Goal: Obtain resource: Download file/media

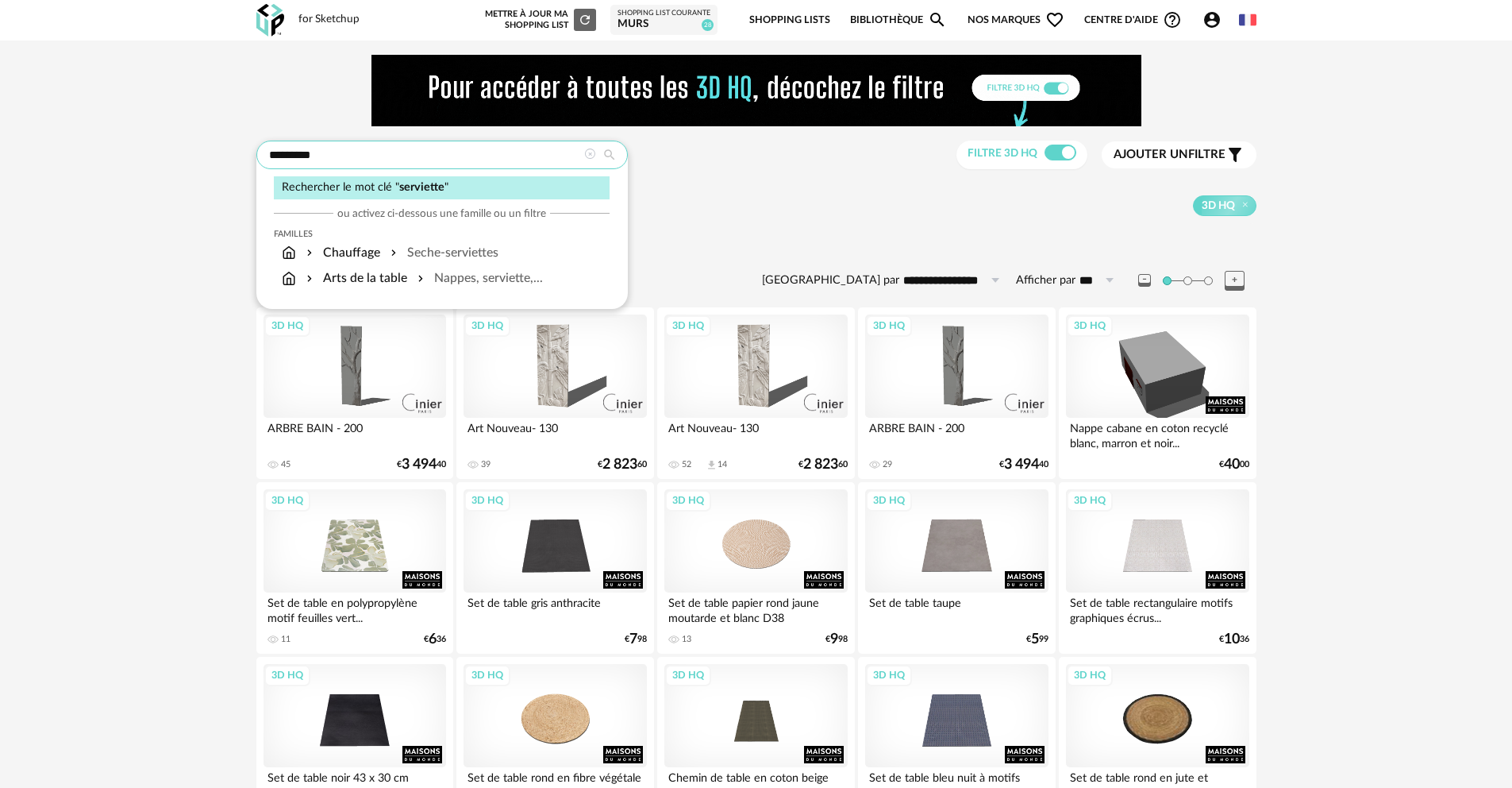
drag, startPoint x: 343, startPoint y: 157, endPoint x: 253, endPoint y: 141, distance: 91.4
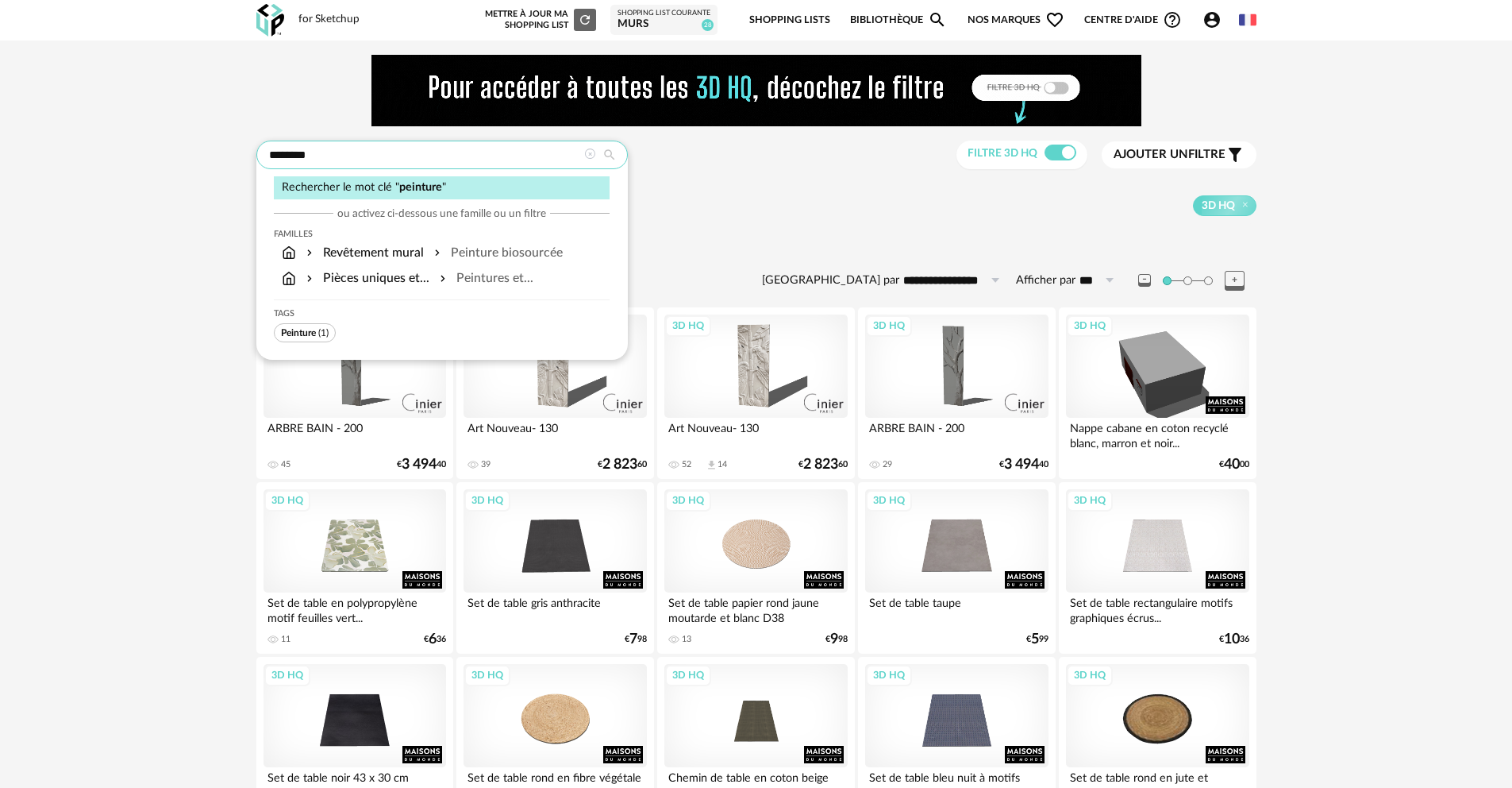
type input "********"
type input "**********"
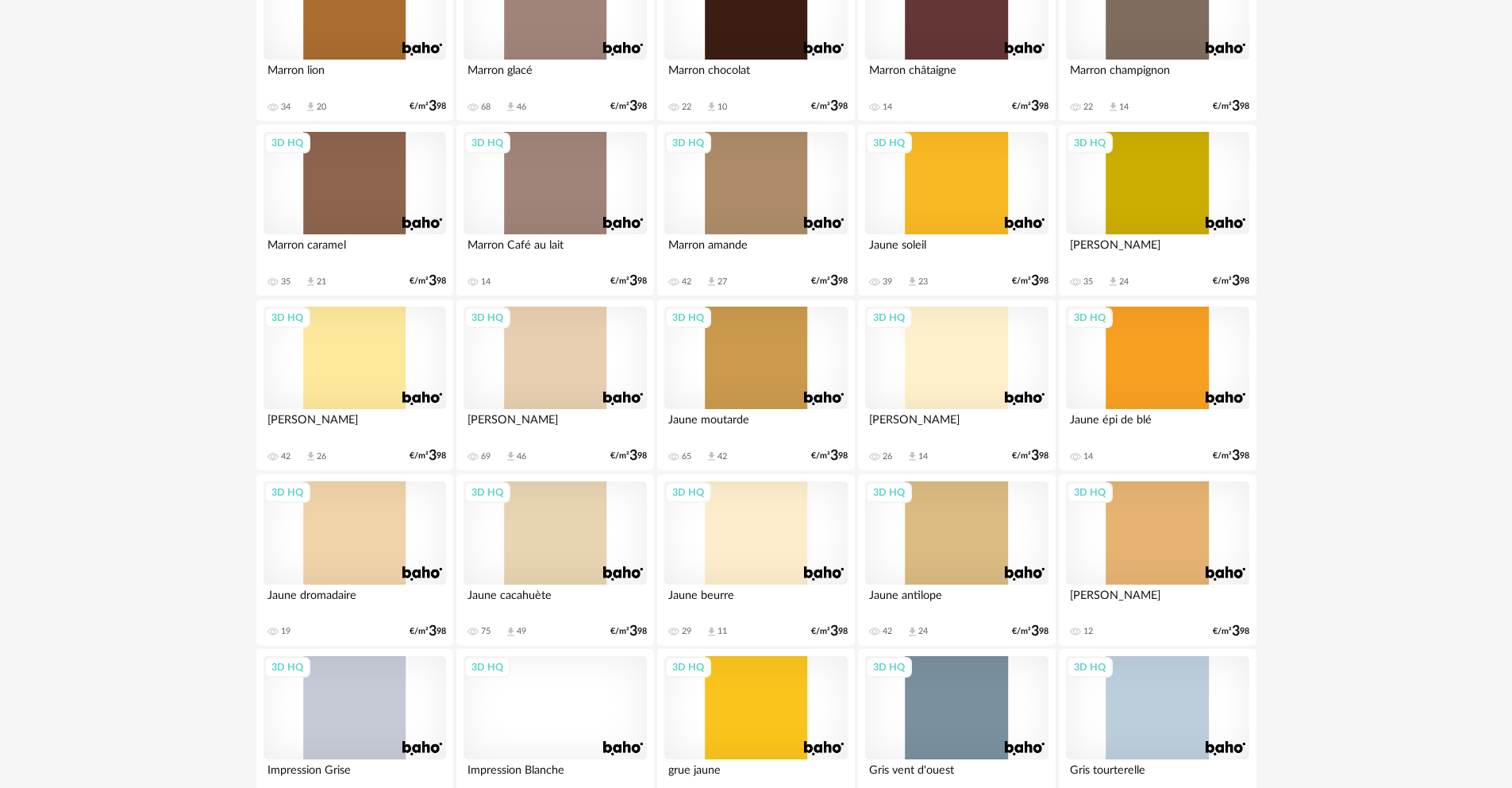
scroll to position [3130, 0]
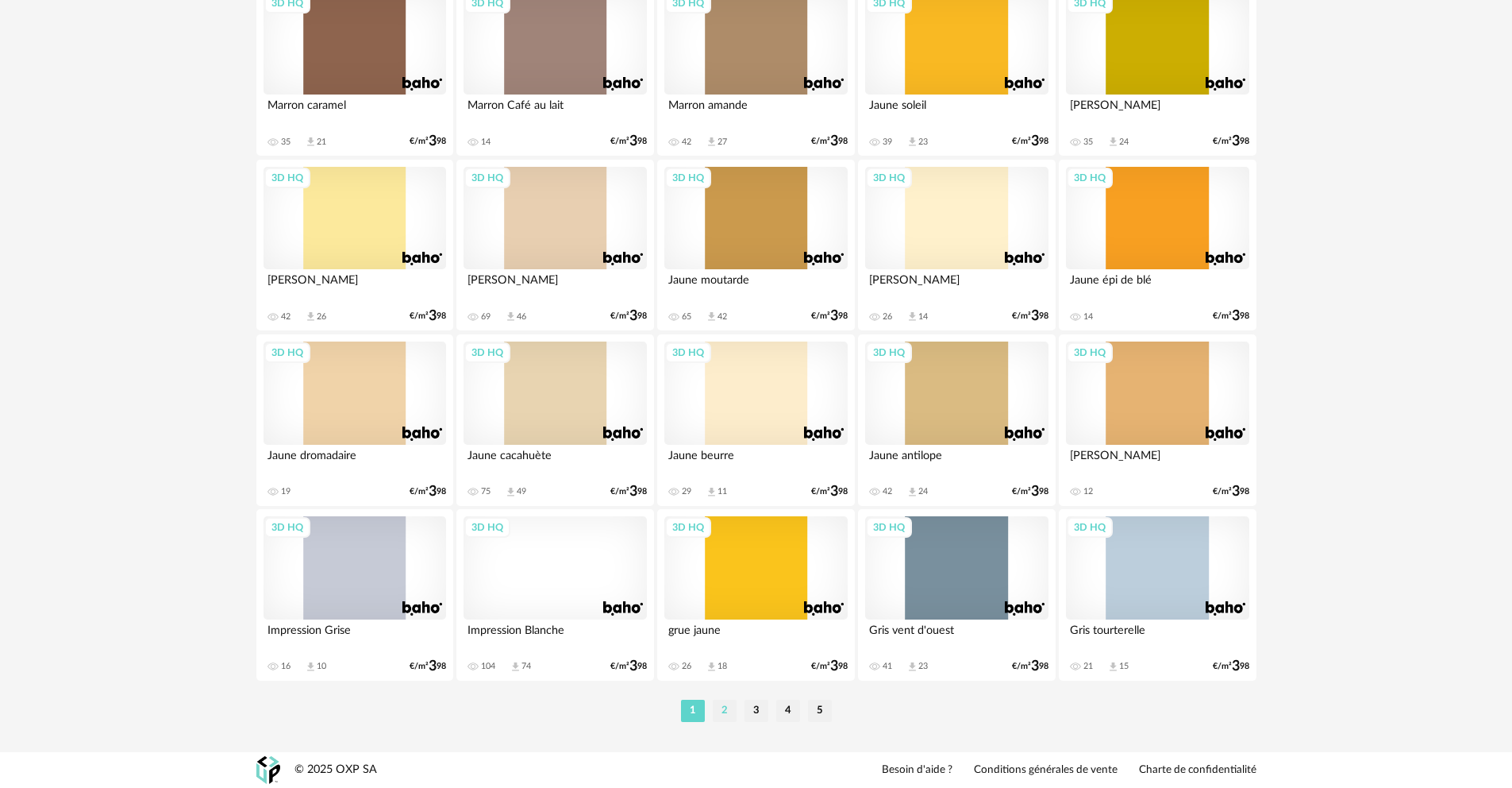
click at [728, 717] on li "2" at bounding box center [725, 710] width 24 height 22
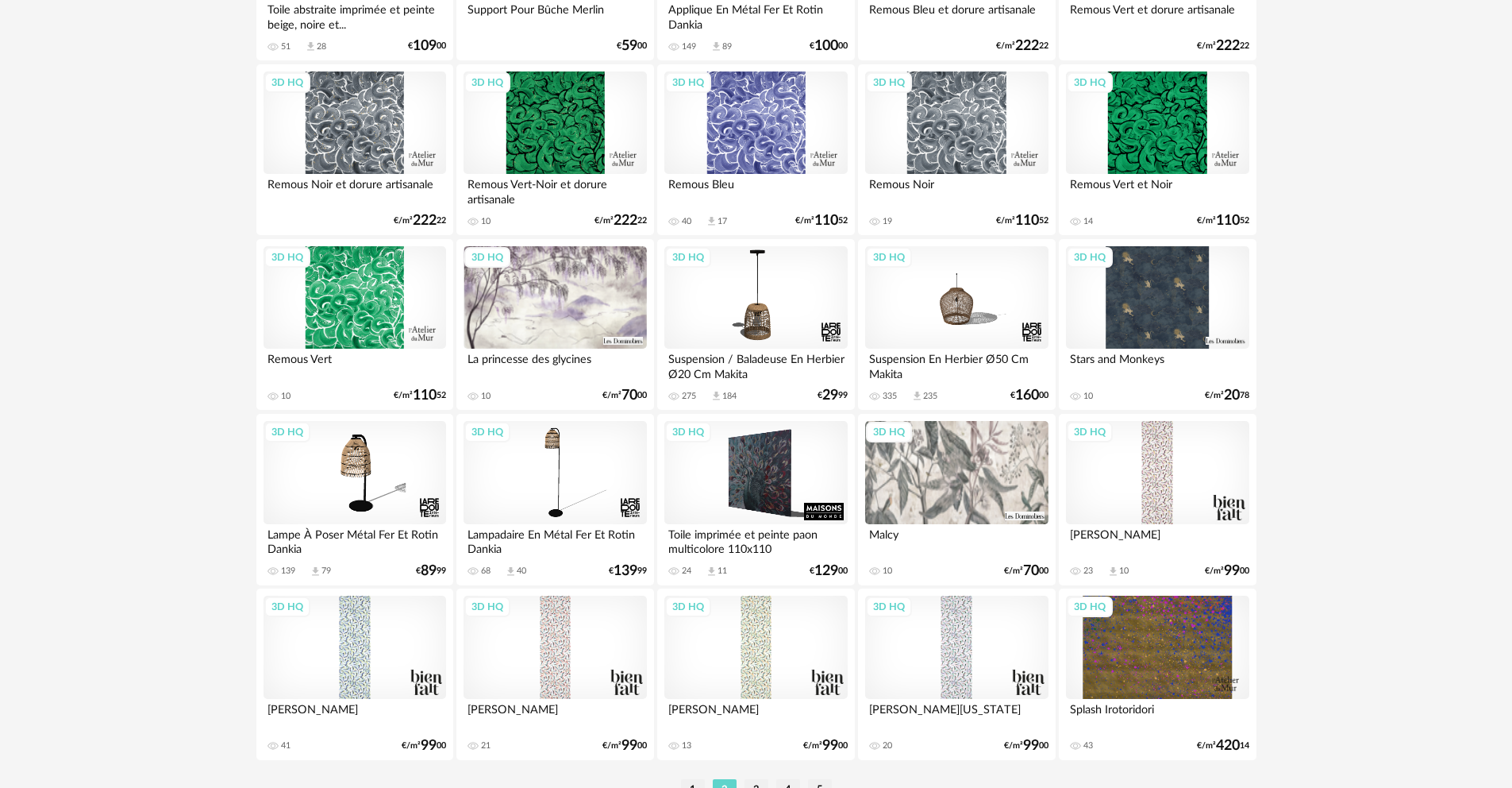
scroll to position [3130, 0]
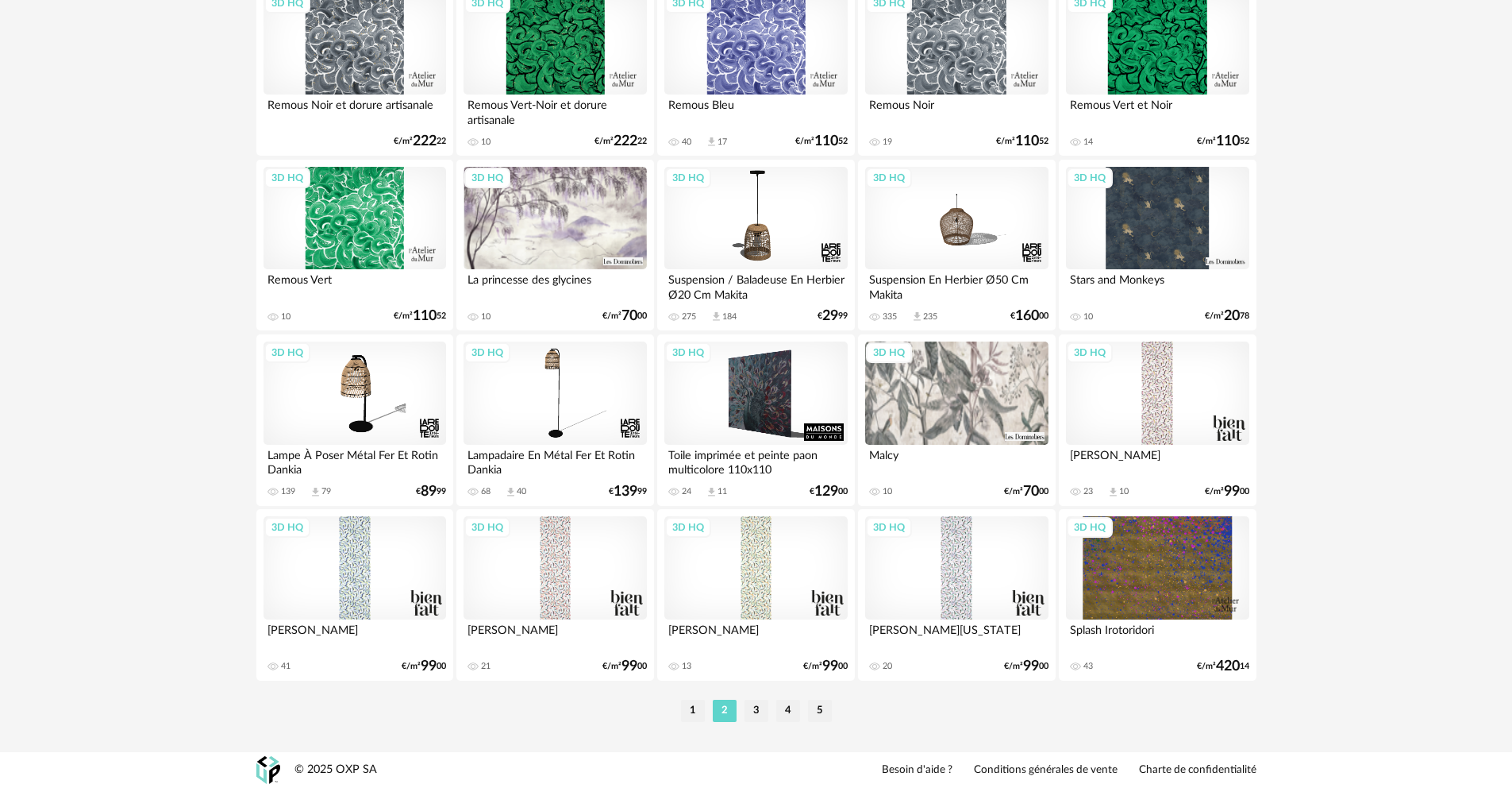
click at [757, 714] on li "3" at bounding box center [757, 710] width 24 height 22
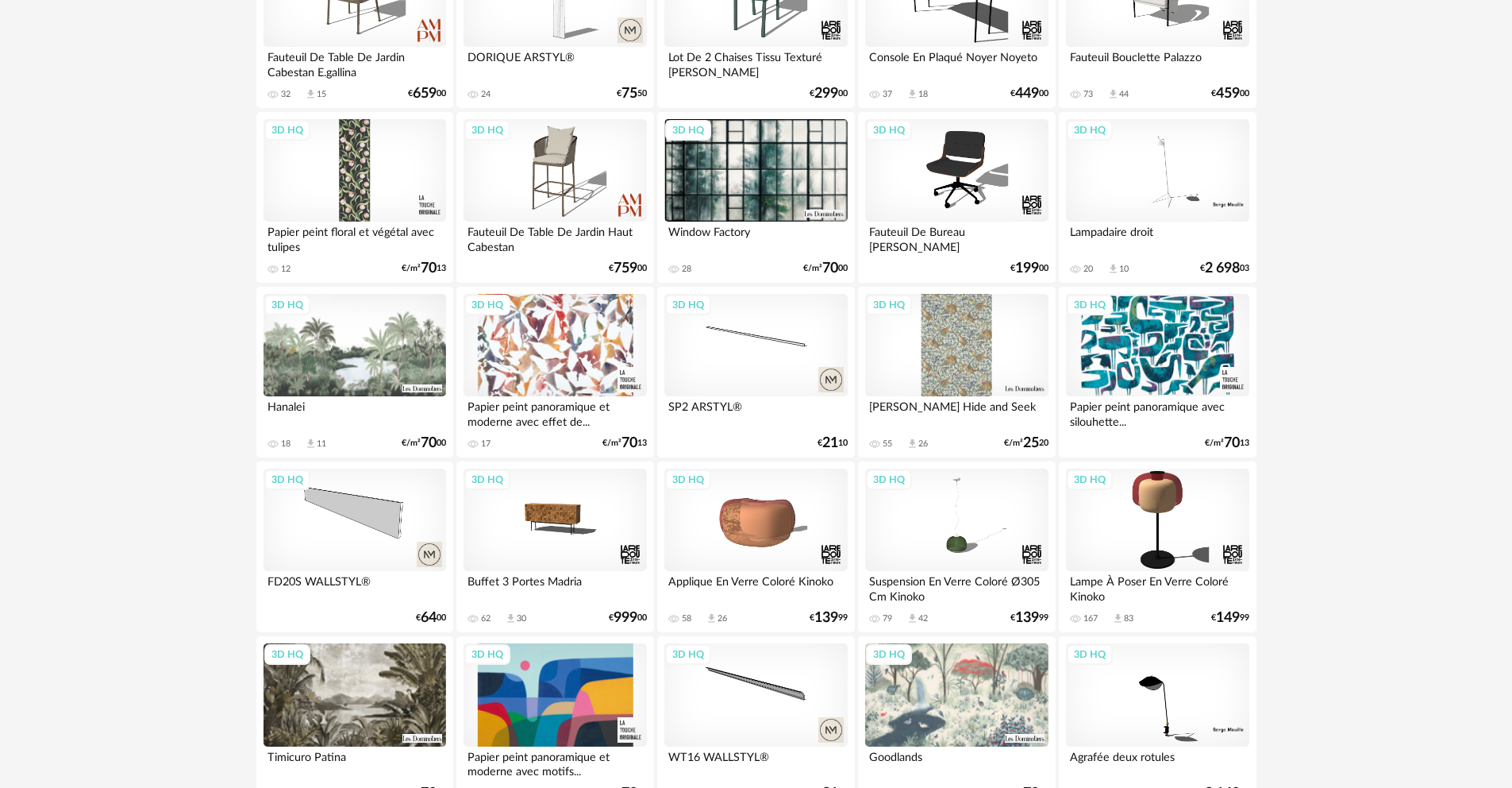
scroll to position [3130, 0]
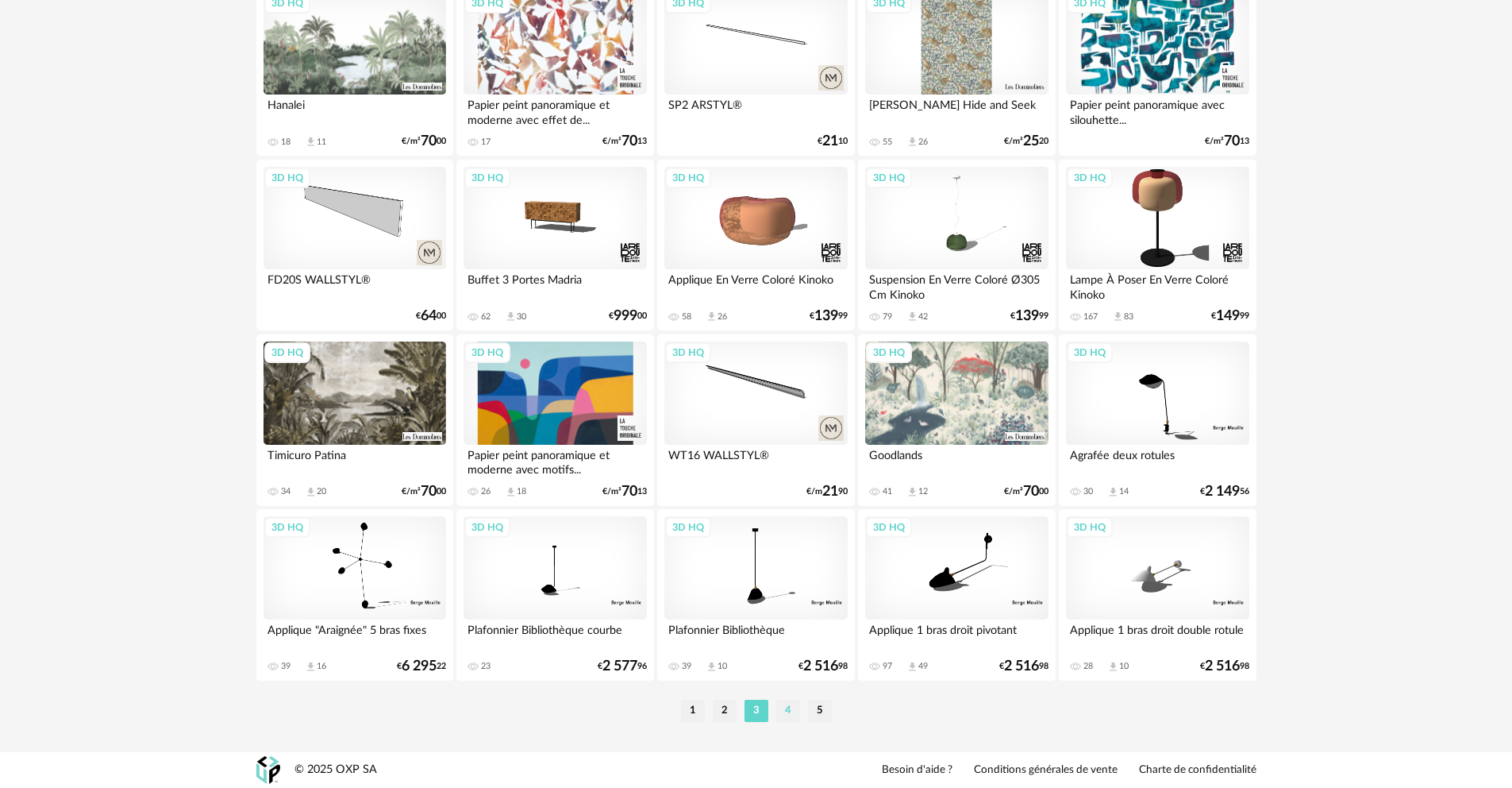
click at [792, 713] on li "4" at bounding box center [788, 710] width 24 height 22
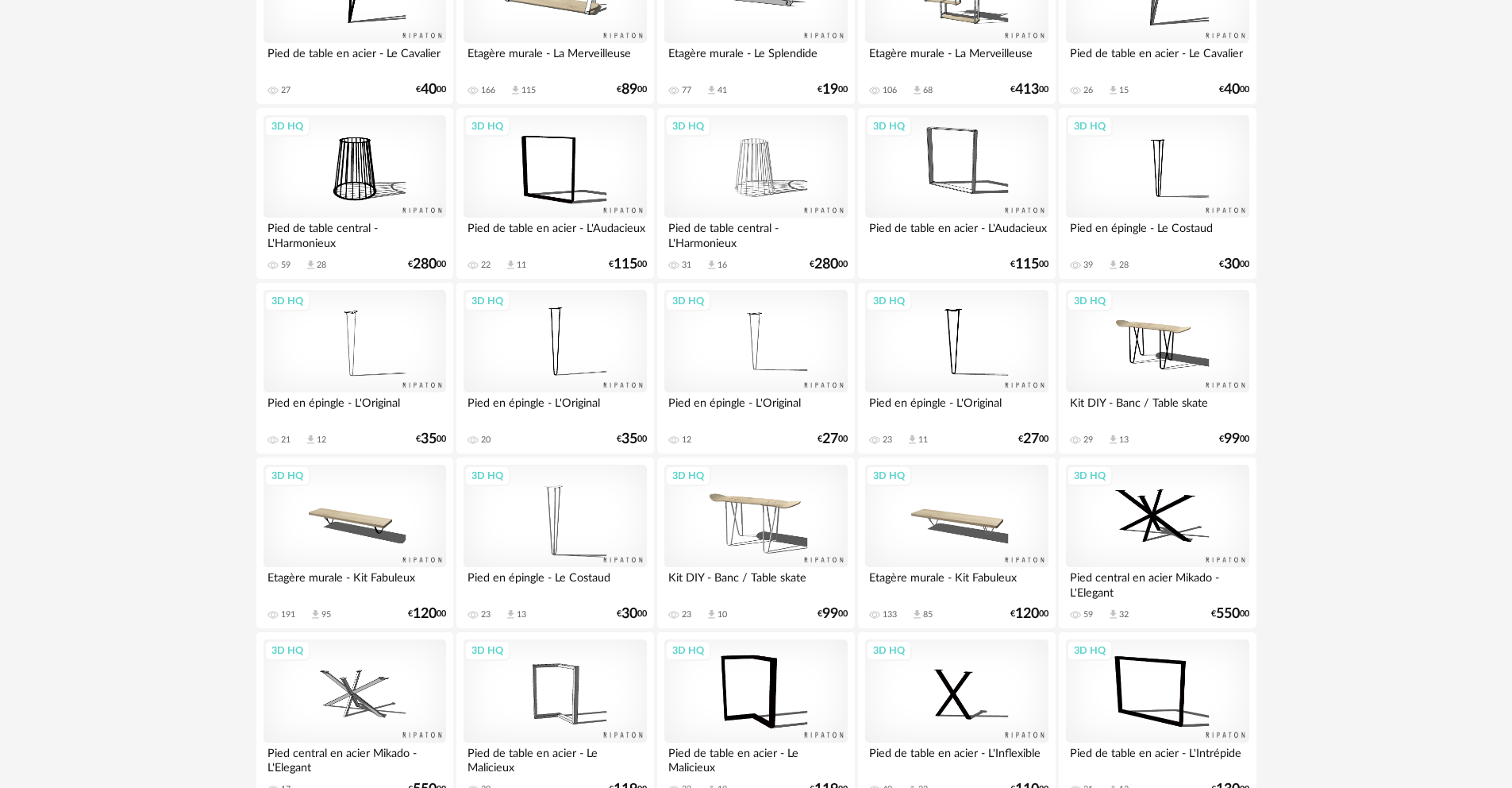
scroll to position [3130, 0]
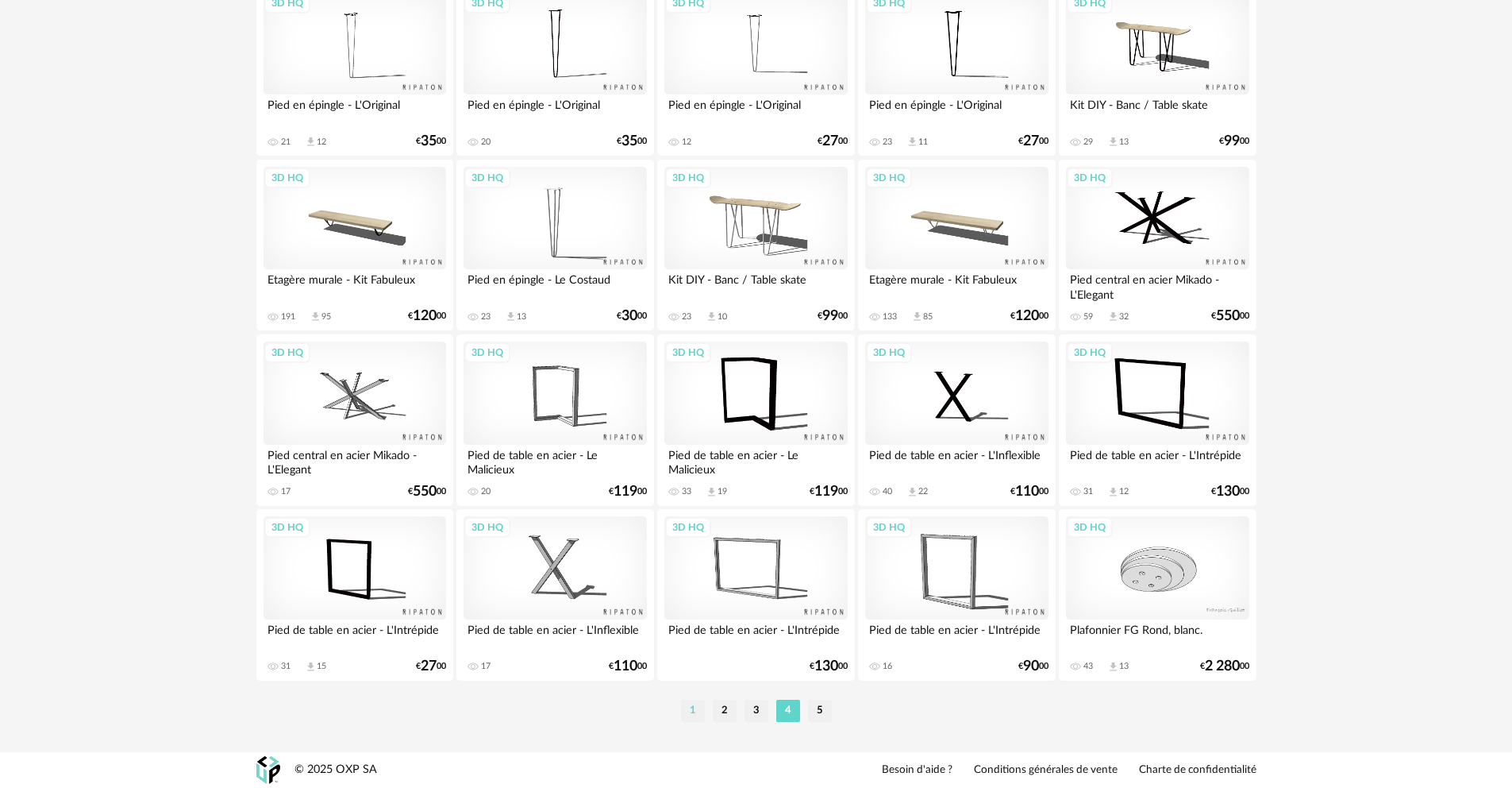
click at [692, 716] on li "1" at bounding box center [693, 710] width 24 height 22
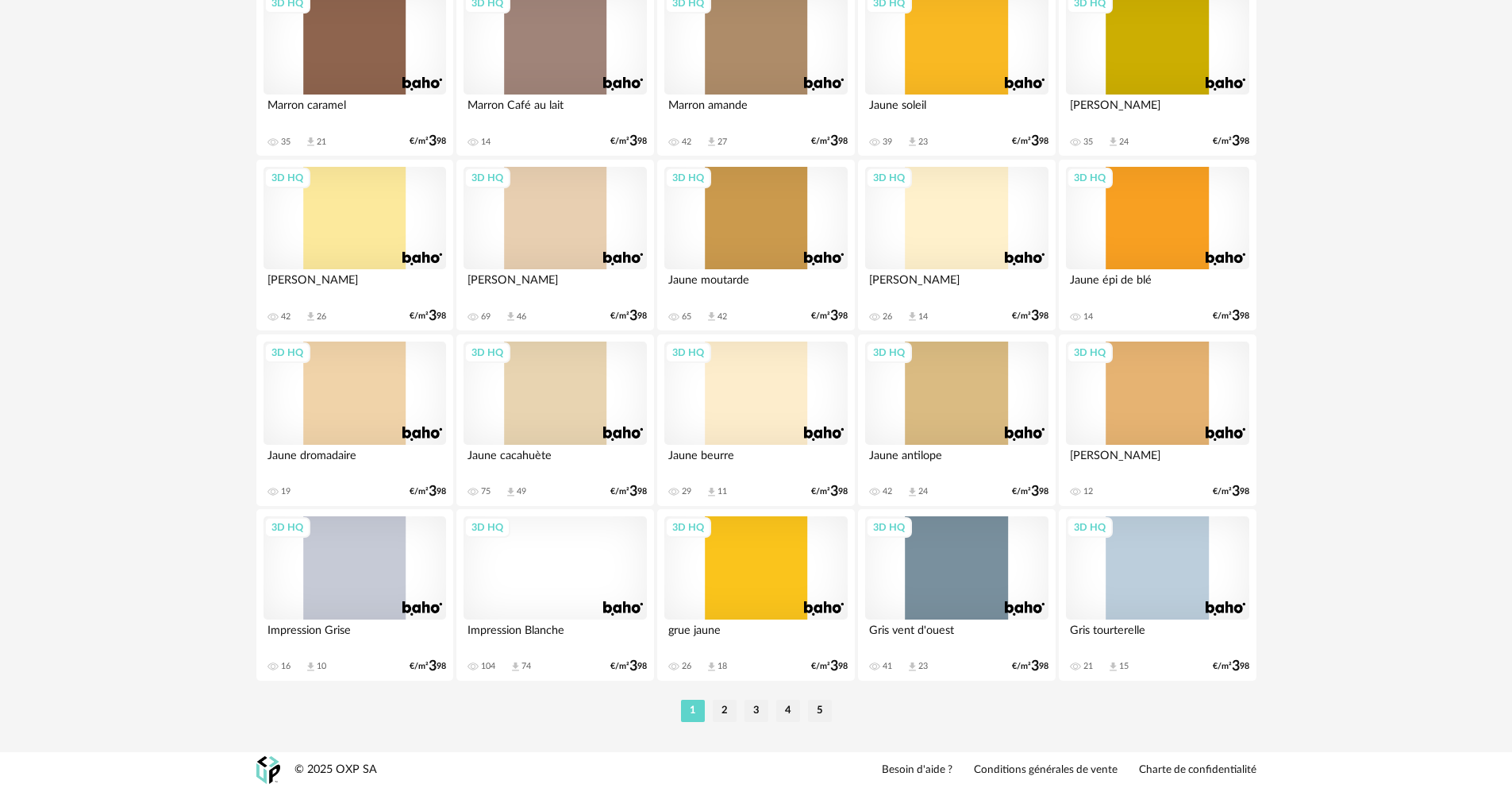
scroll to position [3130, 0]
click at [723, 714] on li "2" at bounding box center [725, 710] width 24 height 22
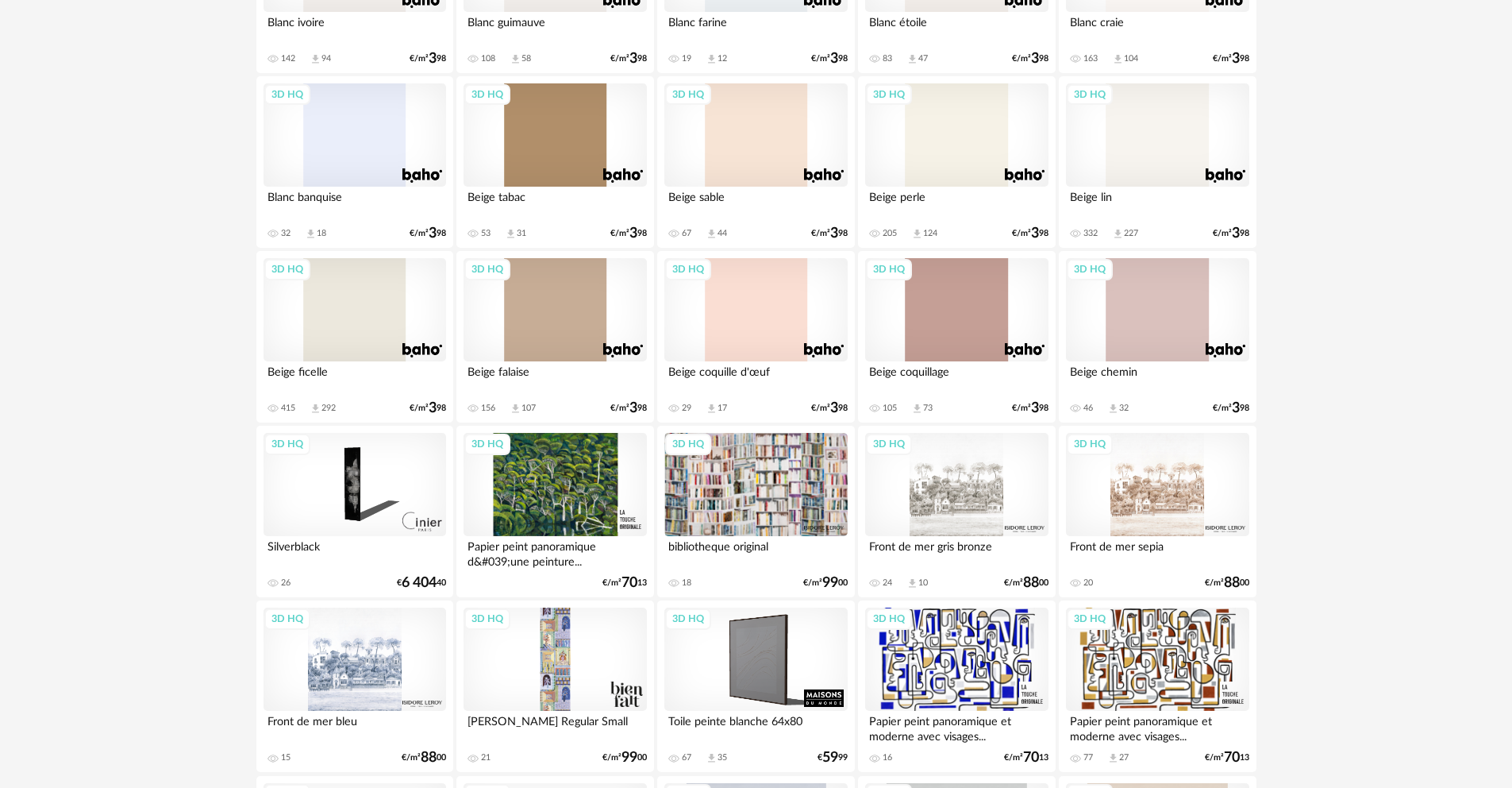
scroll to position [1814, 0]
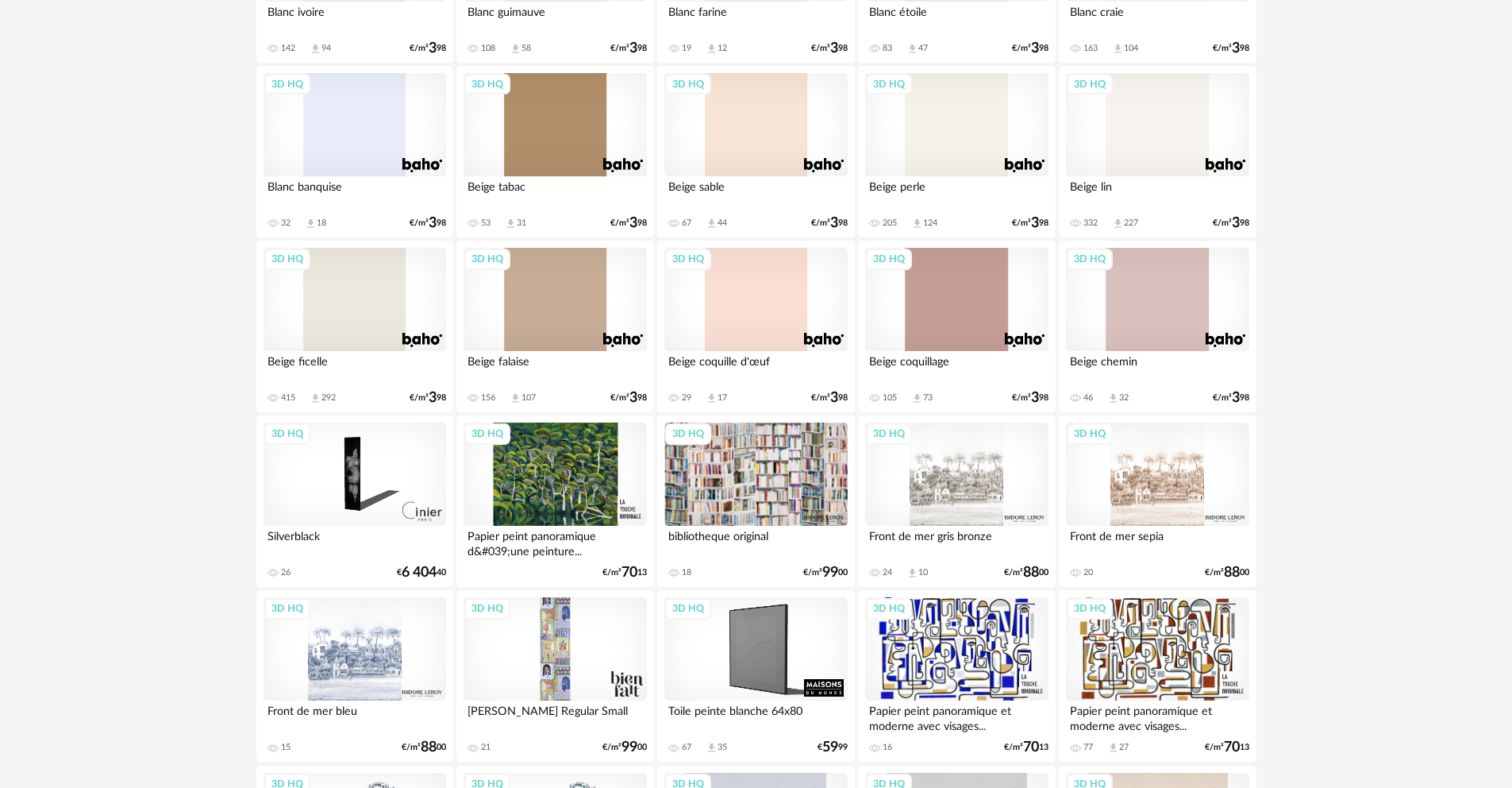
click at [997, 289] on div "3D HQ" at bounding box center [956, 299] width 183 height 103
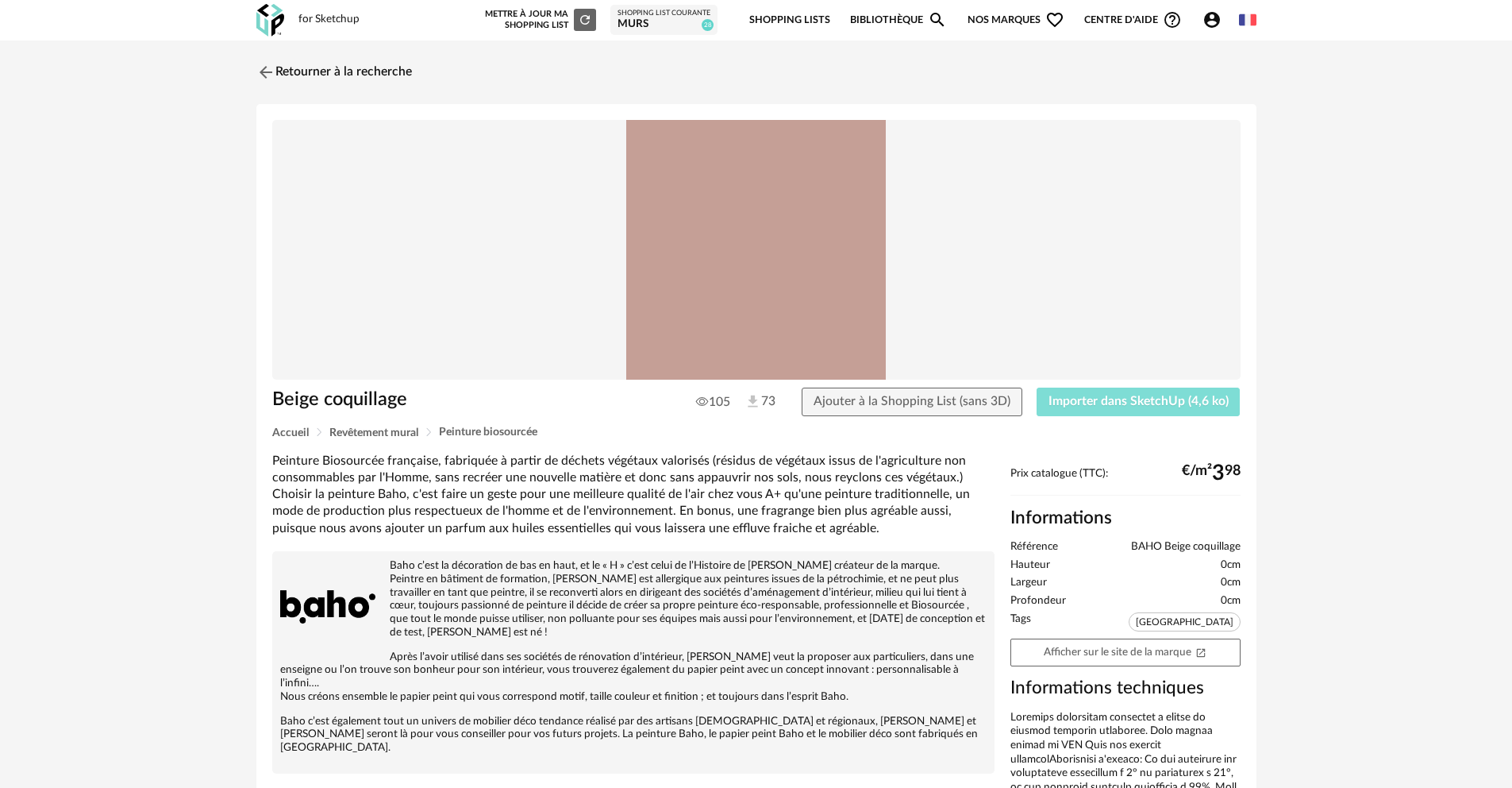
click at [1083, 400] on span "Importer dans SketchUp (4,6 ko)" at bounding box center [1138, 400] width 180 height 13
click at [270, 69] on img at bounding box center [264, 71] width 23 height 23
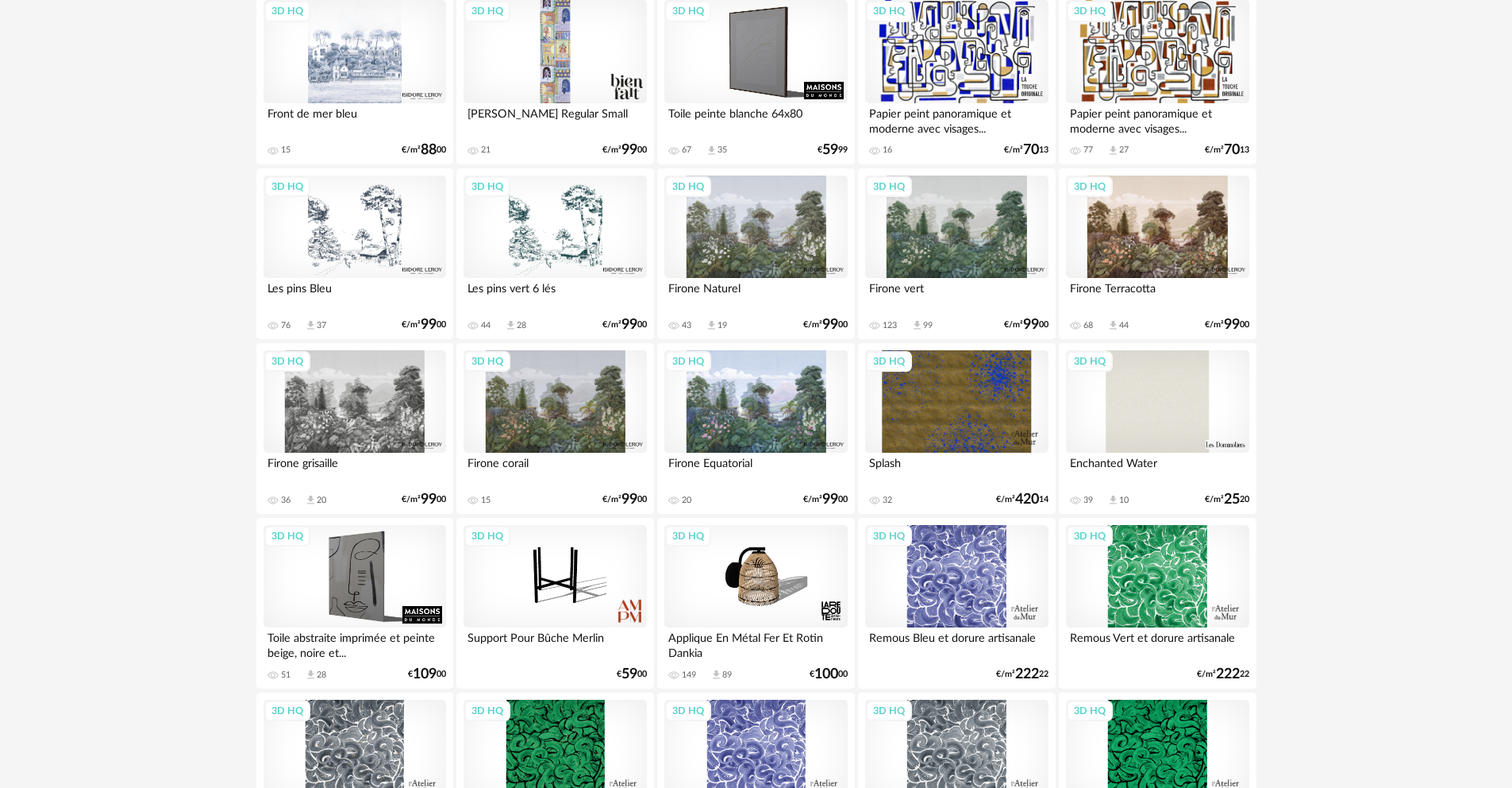
scroll to position [2245, 0]
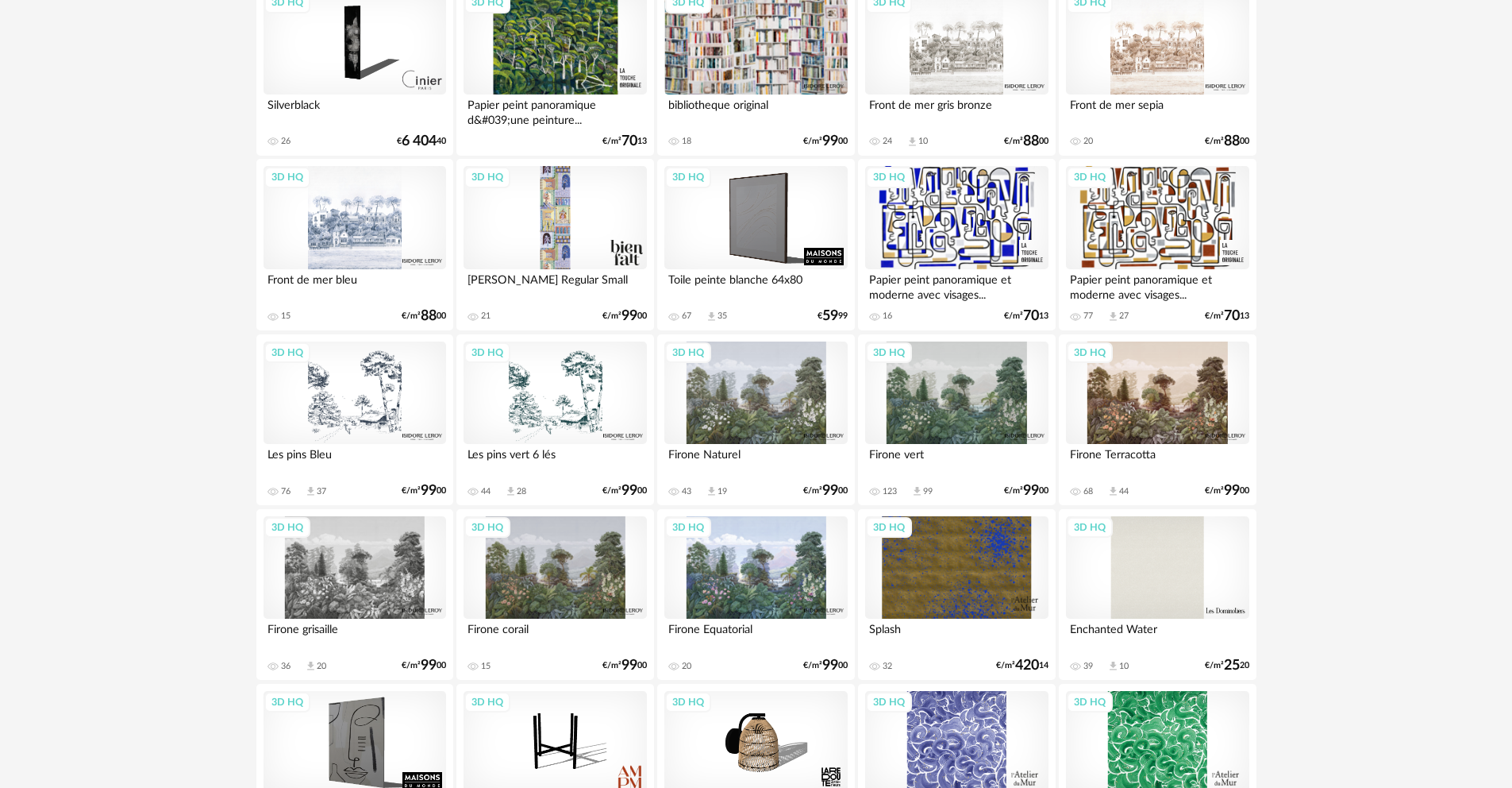
click at [1175, 386] on div "3D HQ" at bounding box center [1157, 393] width 183 height 103
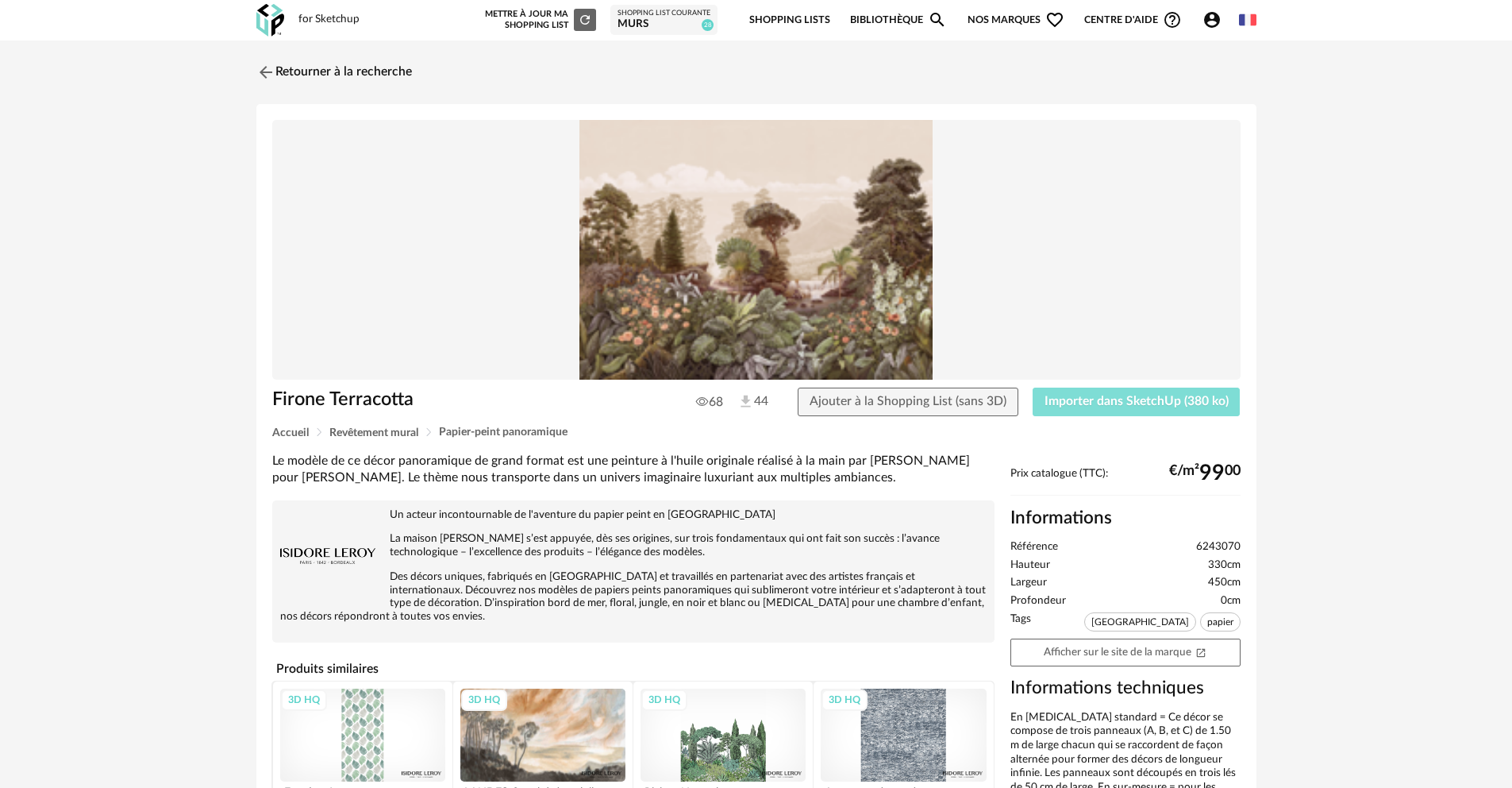
click at [1126, 403] on span "Importer dans SketchUp (380 ko)" at bounding box center [1136, 400] width 184 height 13
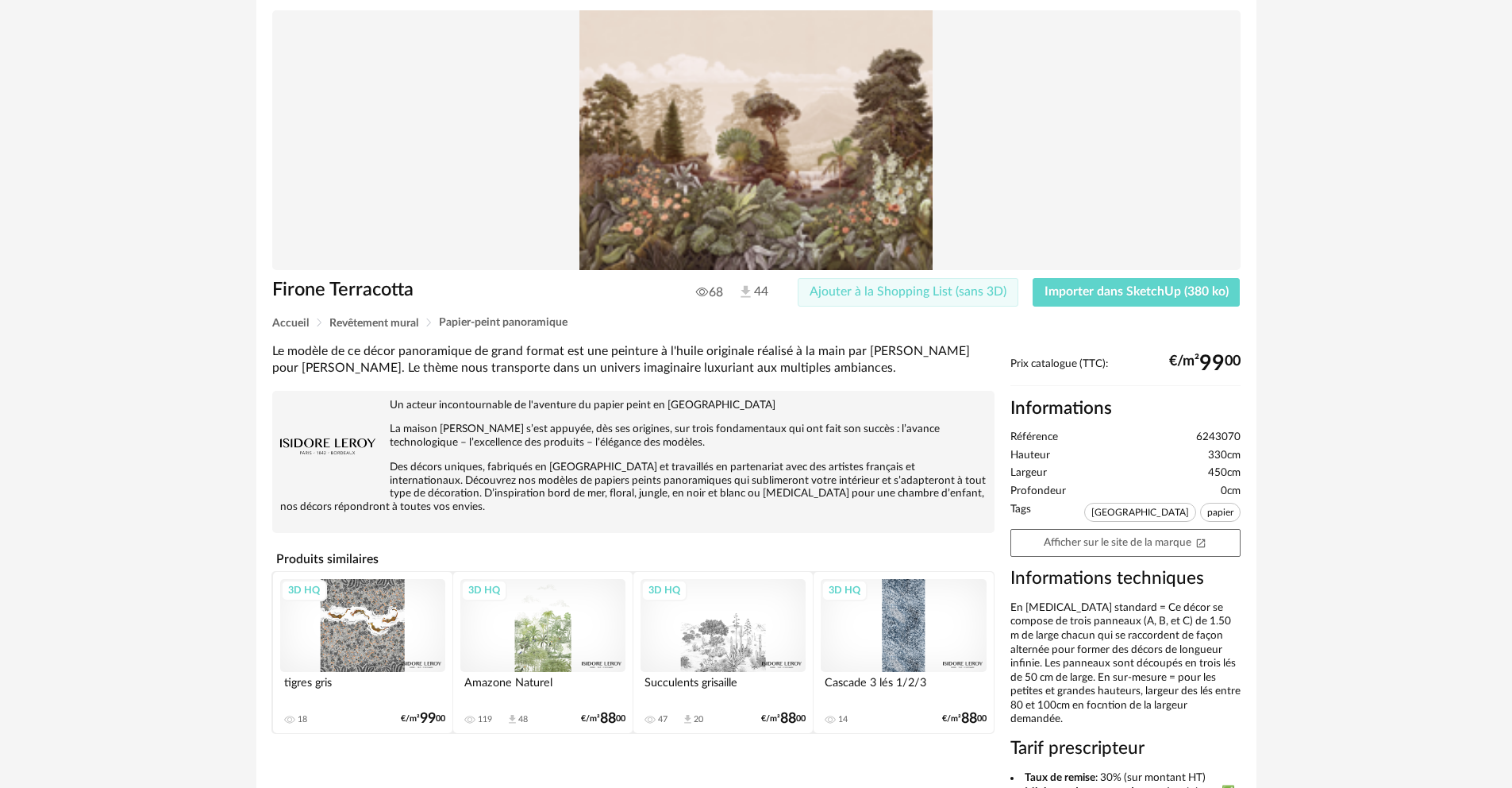
scroll to position [198, 0]
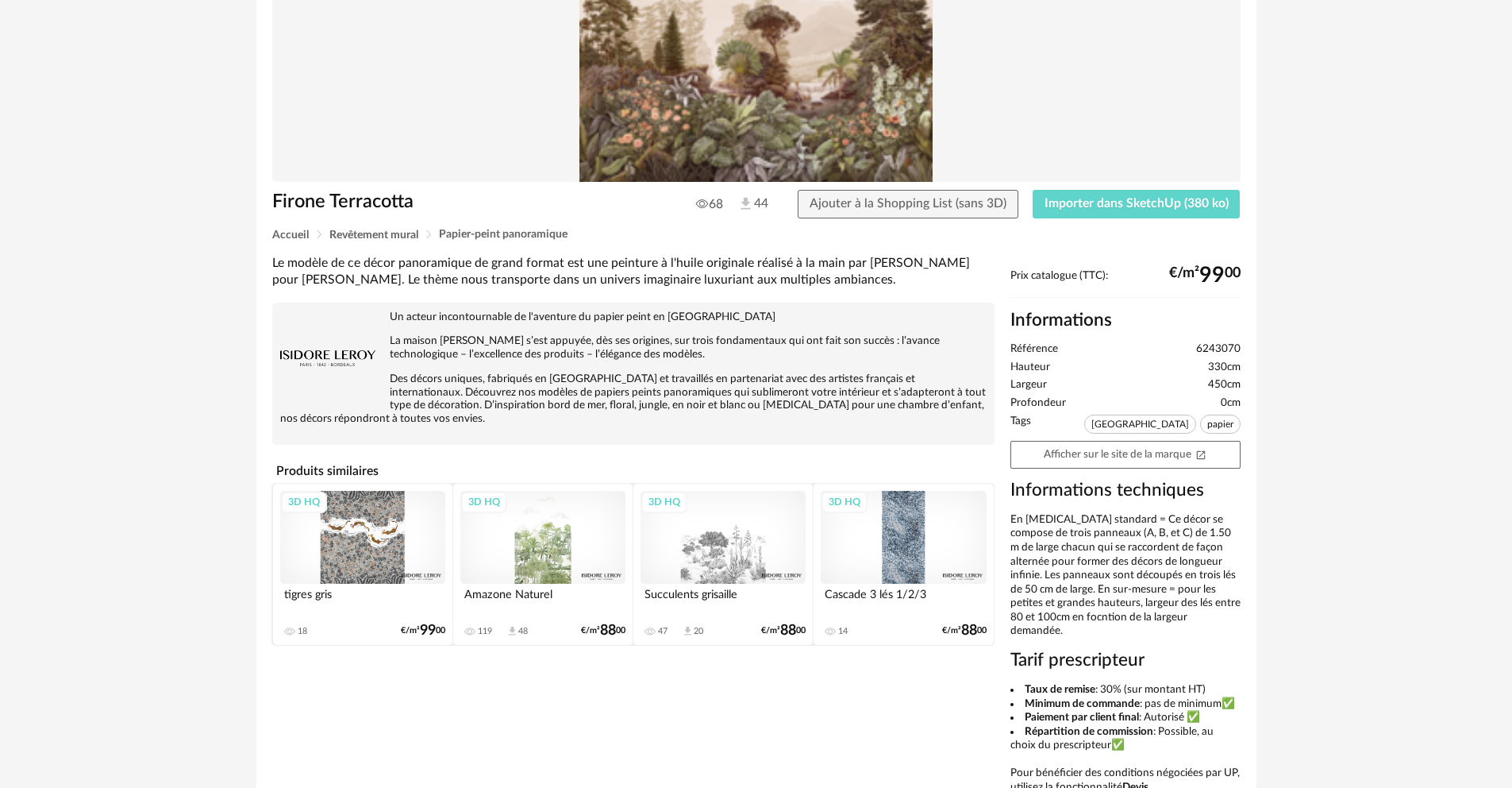
click at [829, 119] on img at bounding box center [757, 52] width 969 height 260
click at [854, 204] on span "Ajouter à la Shopping List (sans 3D)" at bounding box center [908, 203] width 197 height 13
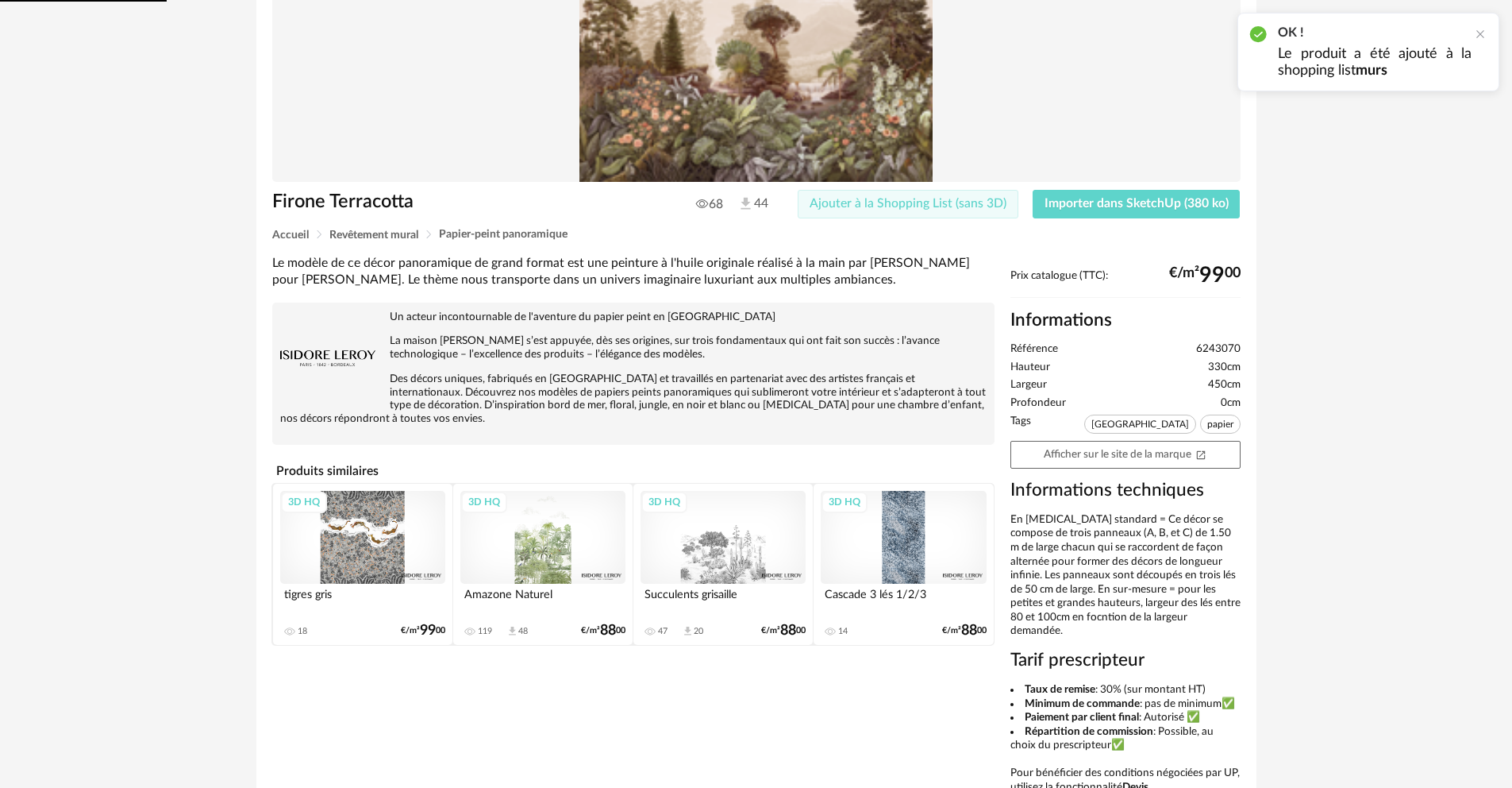
scroll to position [246, 0]
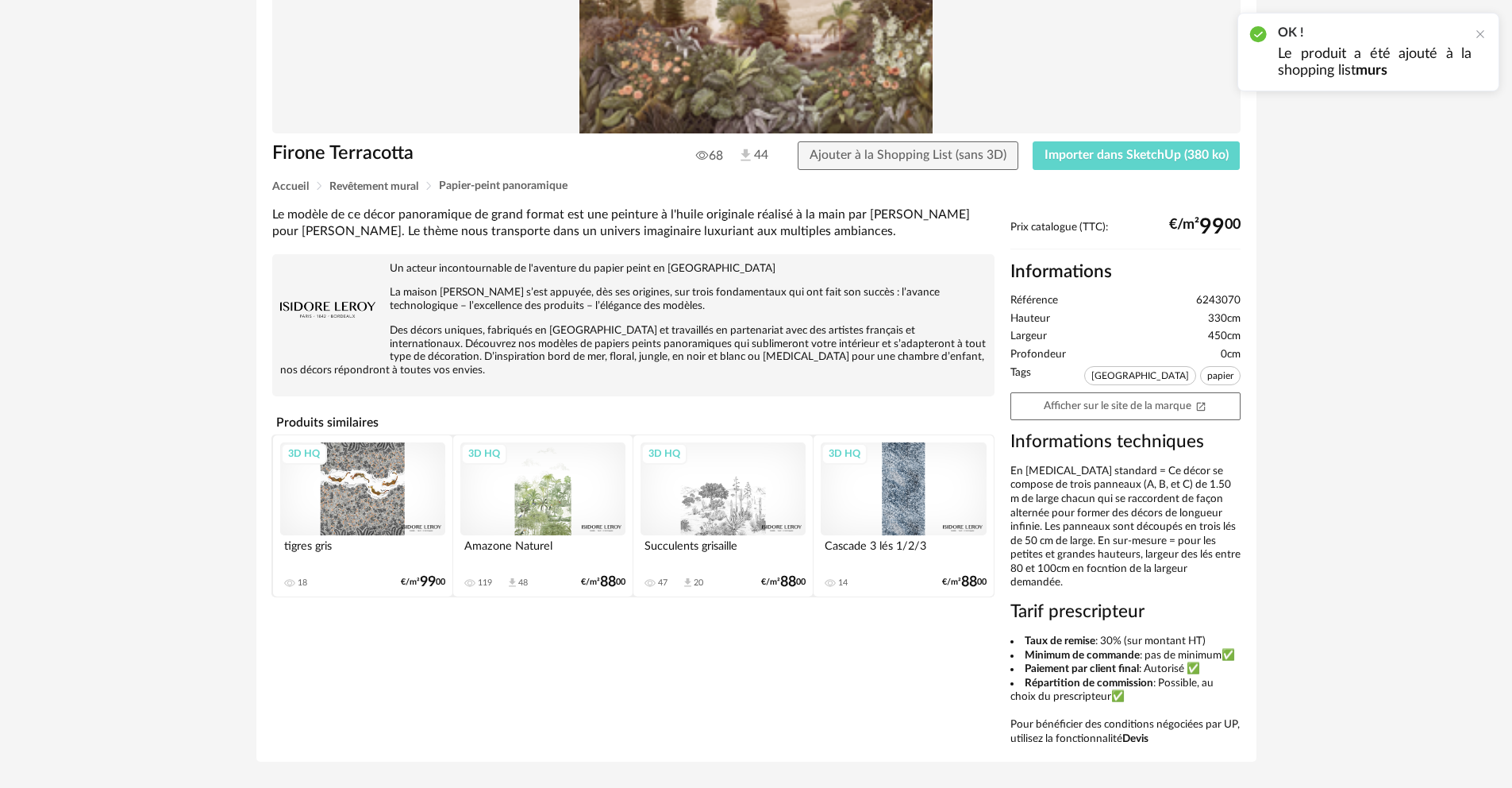
drag, startPoint x: 900, startPoint y: 111, endPoint x: 920, endPoint y: 205, distance: 96.1
click at [854, 71] on img at bounding box center [757, 4] width 969 height 260
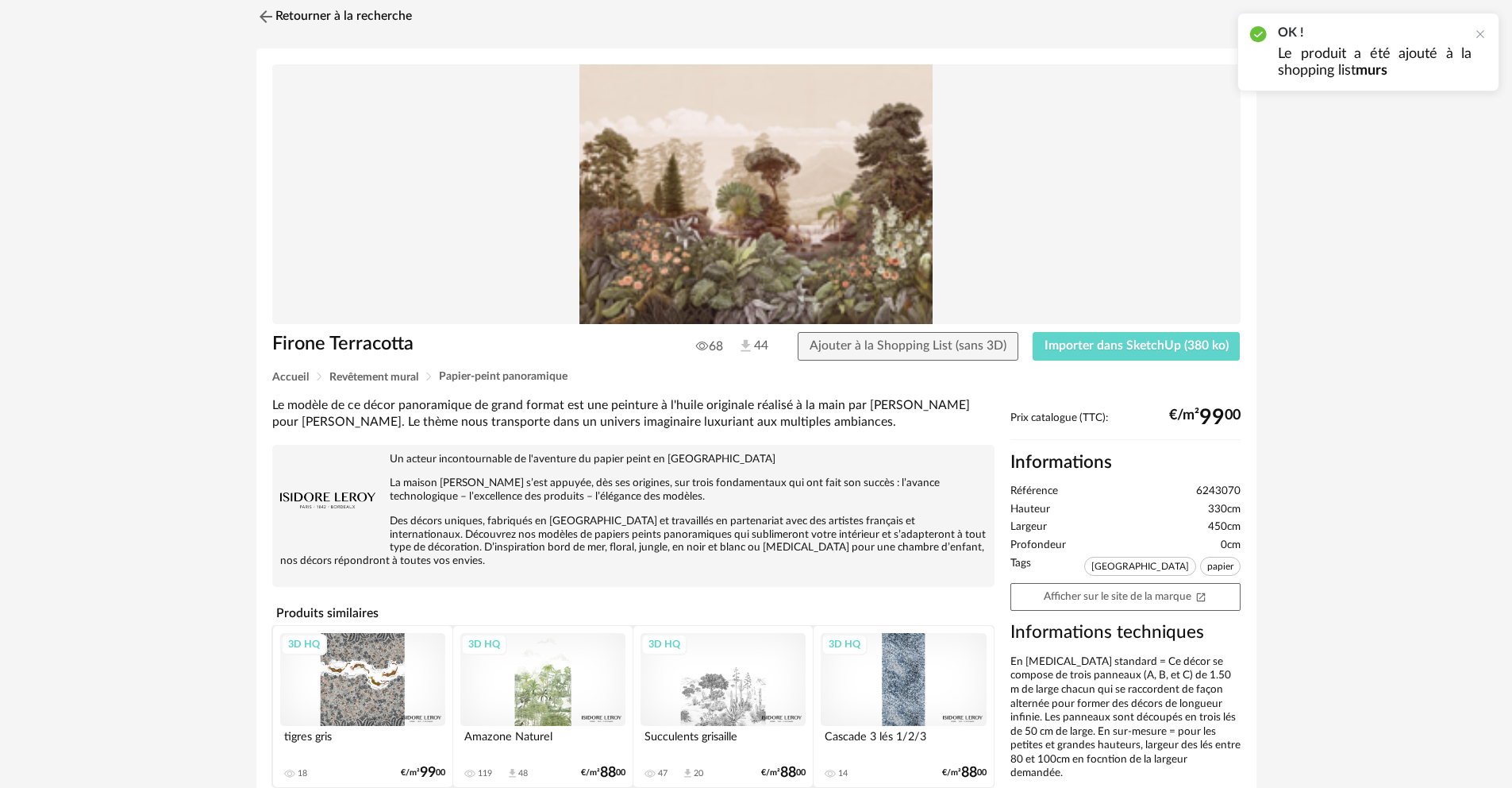
scroll to position [0, 0]
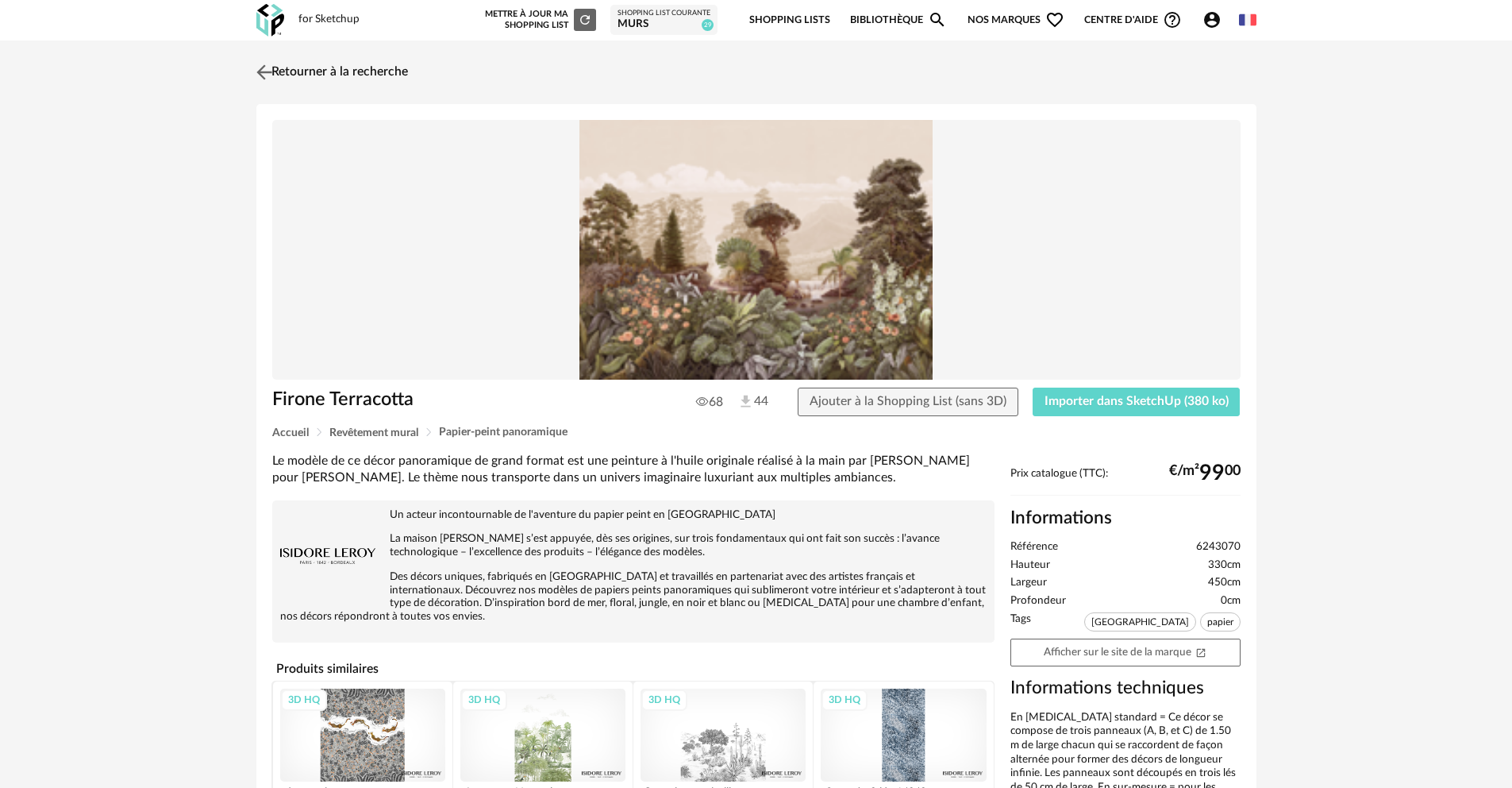
click at [268, 74] on img at bounding box center [264, 71] width 23 height 23
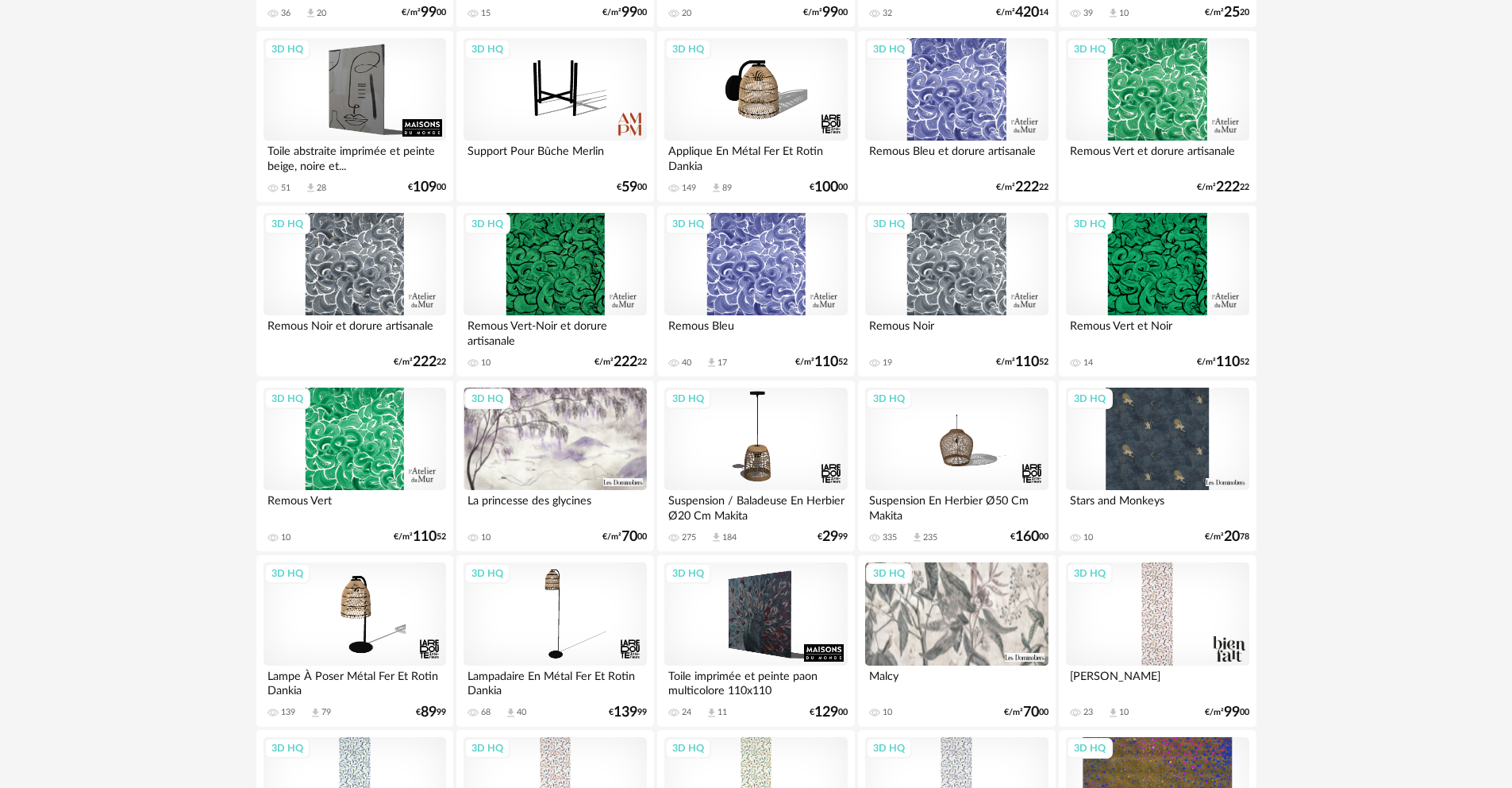
scroll to position [3130, 0]
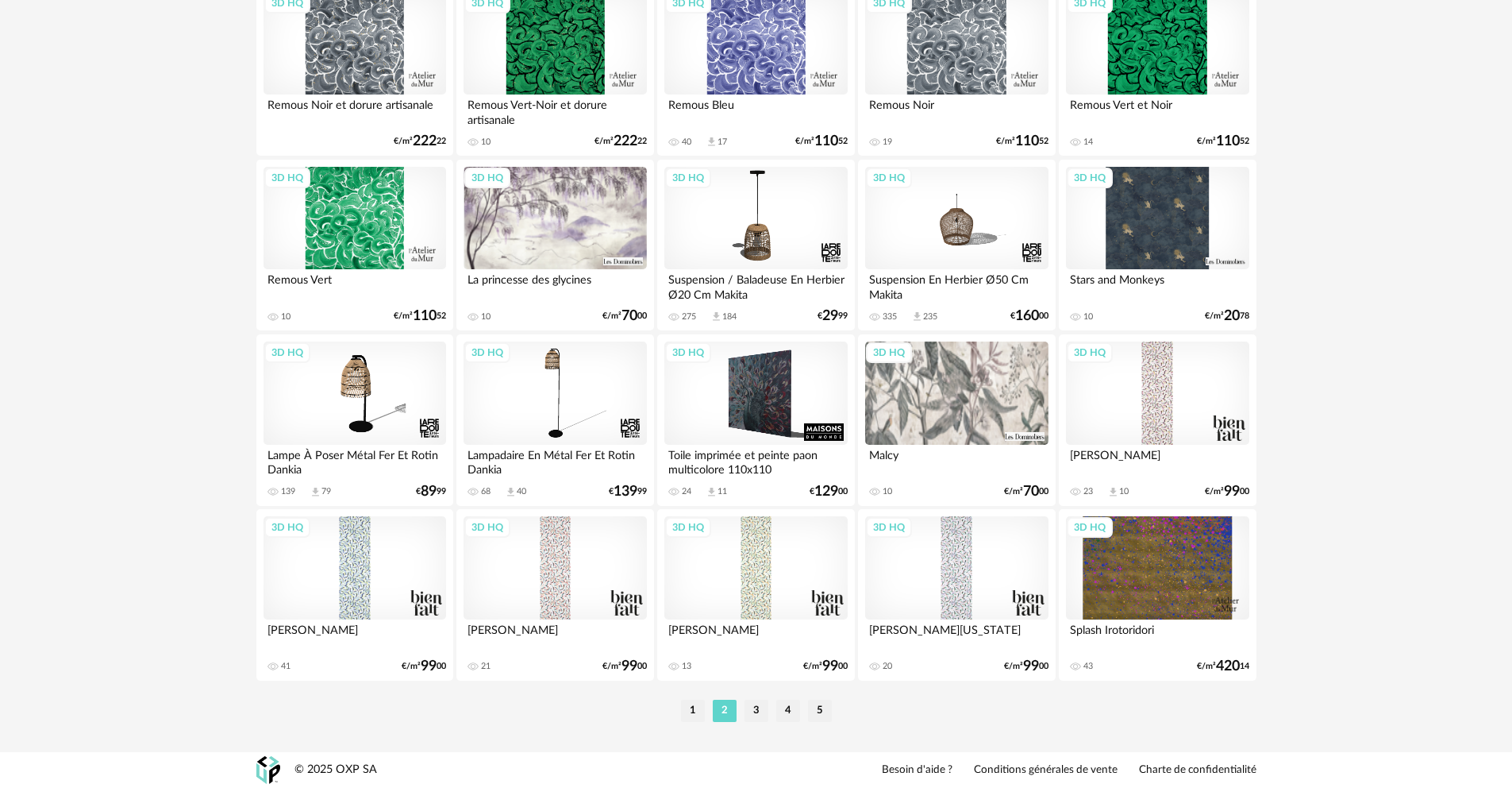
click at [862, 575] on div "3D HQ Duncan Virginia 20 Download icon 0 €/m² 99 00" at bounding box center [956, 595] width 197 height 172
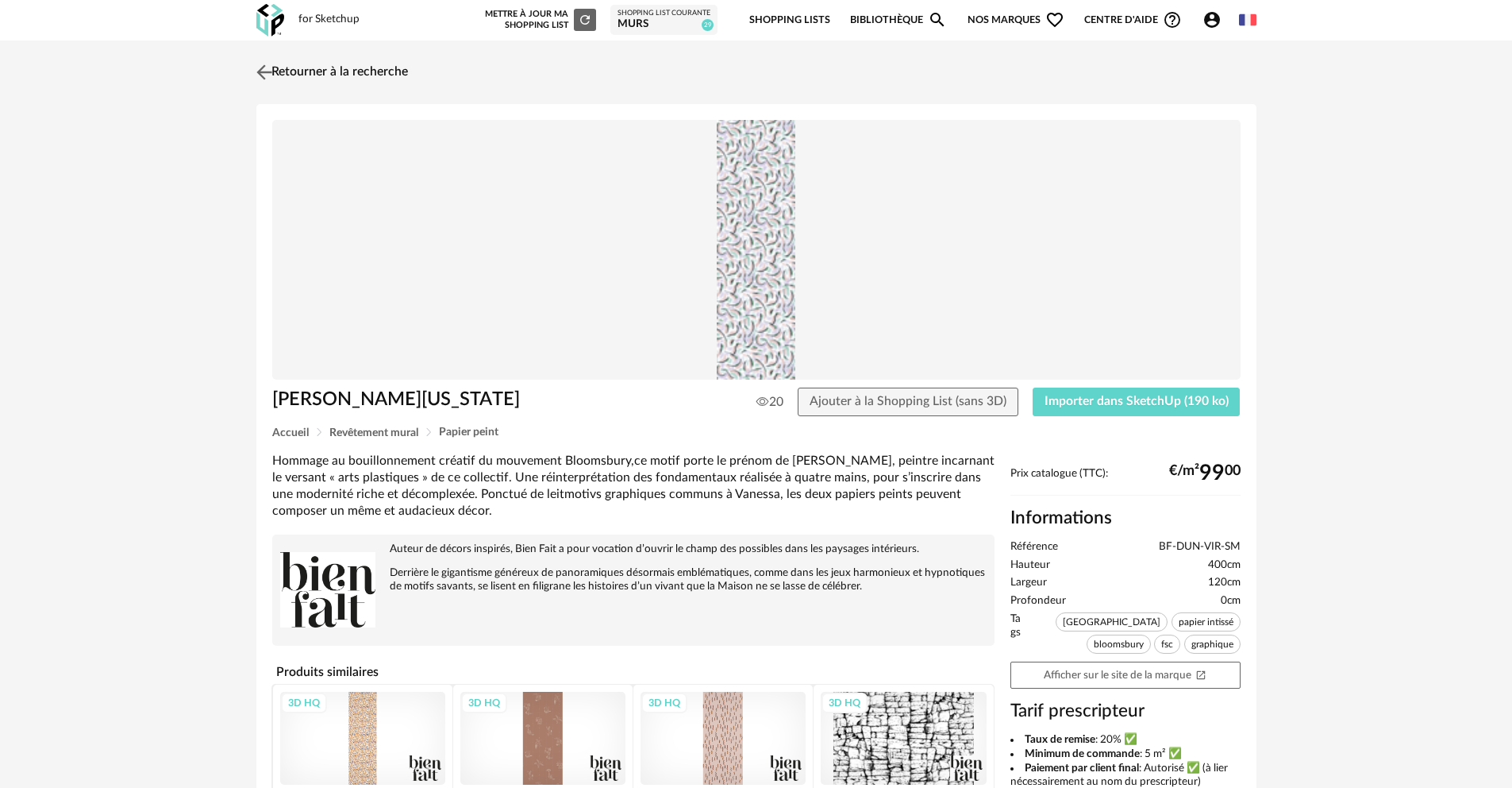
click at [259, 74] on img at bounding box center [264, 71] width 23 height 23
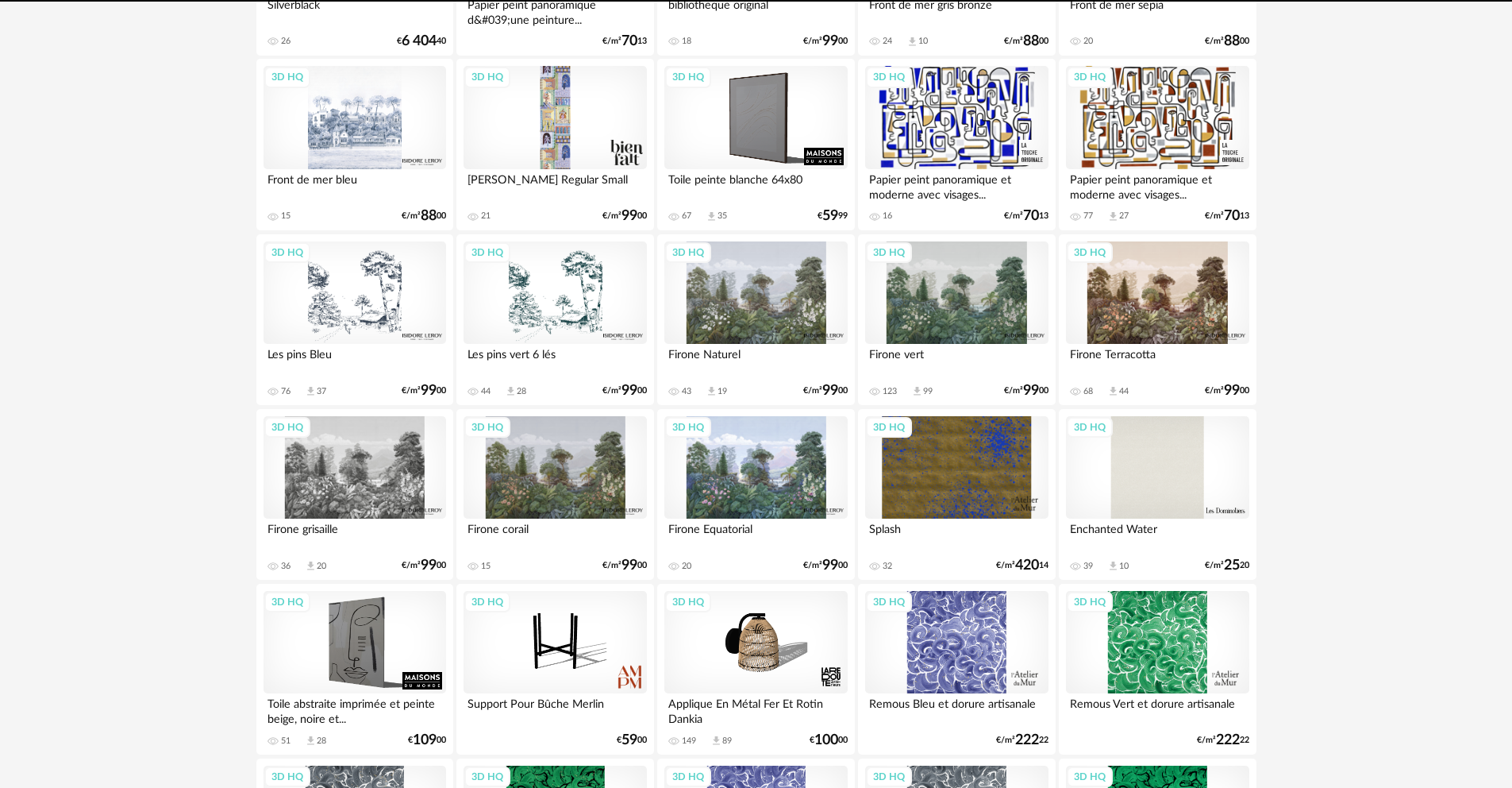
scroll to position [2338, 0]
